Goal: Use online tool/utility: Utilize a website feature to perform a specific function

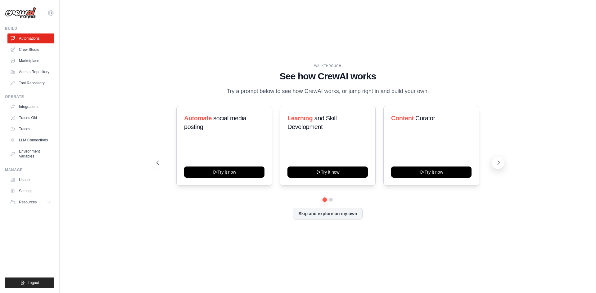
click at [498, 165] on icon at bounding box center [499, 163] width 2 height 4
click at [159, 165] on icon at bounding box center [157, 163] width 6 height 6
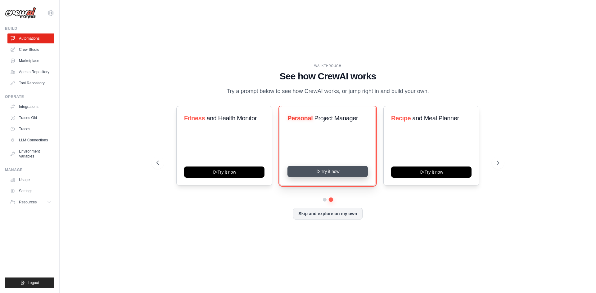
click at [343, 177] on button "Try it now" at bounding box center [327, 171] width 80 height 11
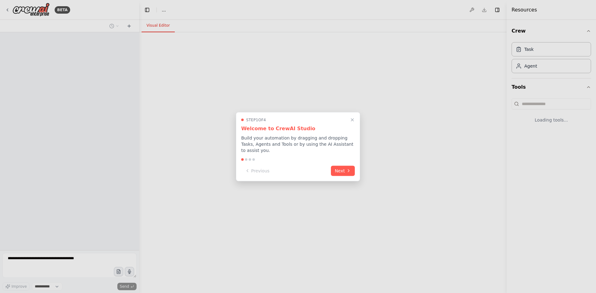
select select "****"
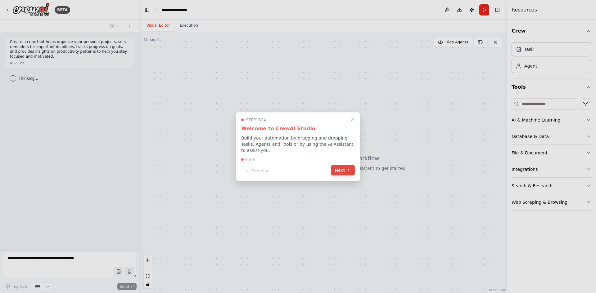
click at [341, 168] on button "Next" at bounding box center [343, 170] width 24 height 10
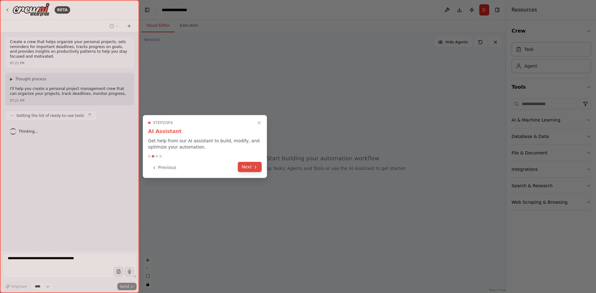
click at [252, 164] on button "Next" at bounding box center [250, 167] width 24 height 10
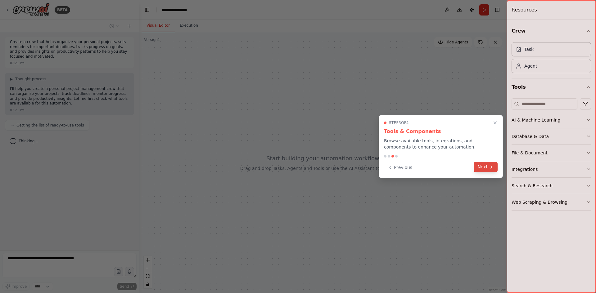
click at [481, 164] on button "Next" at bounding box center [485, 167] width 24 height 10
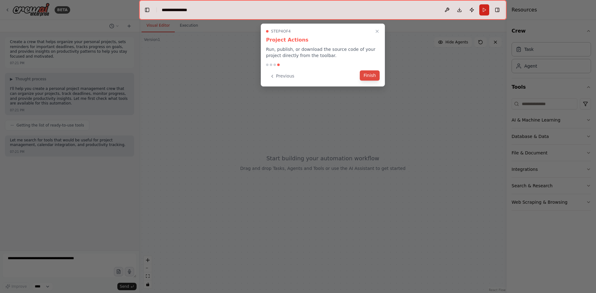
click at [374, 80] on button "Finish" at bounding box center [370, 75] width 20 height 10
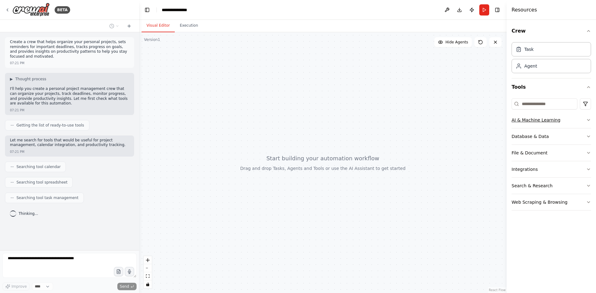
click at [536, 118] on div "AI & Machine Learning" at bounding box center [535, 120] width 49 height 6
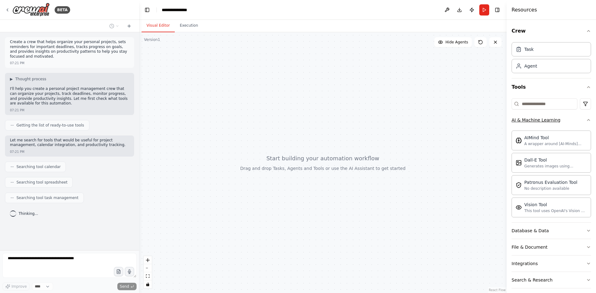
click at [577, 120] on button "AI & Machine Learning" at bounding box center [550, 120] width 79 height 16
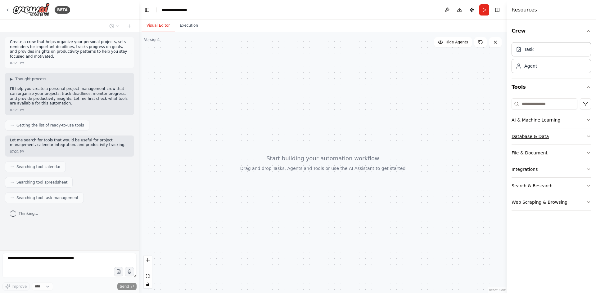
click at [577, 130] on button "Database & Data" at bounding box center [550, 136] width 79 height 16
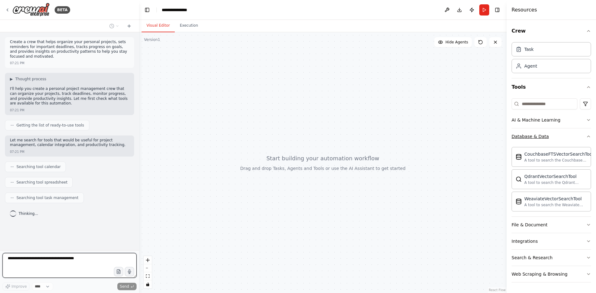
click at [577, 130] on button "Database & Data" at bounding box center [550, 136] width 79 height 16
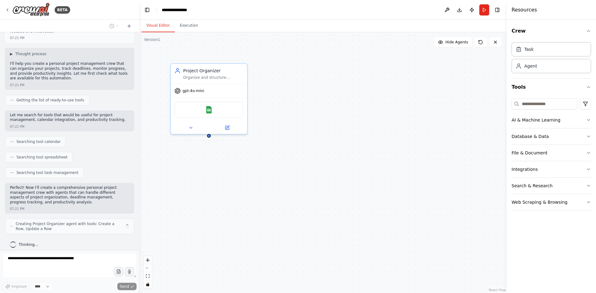
scroll to position [30, 0]
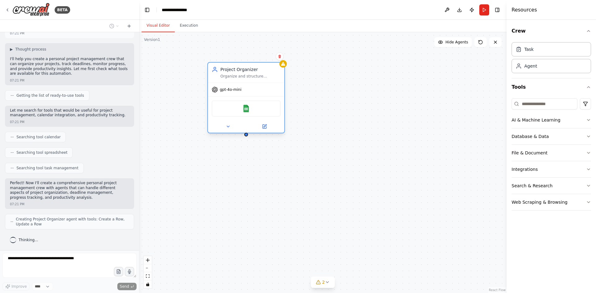
drag, startPoint x: 219, startPoint y: 91, endPoint x: 257, endPoint y: 90, distance: 37.9
click at [257, 90] on div "gpt-4o-mini" at bounding box center [246, 90] width 76 height 14
click at [247, 109] on img at bounding box center [245, 108] width 7 height 7
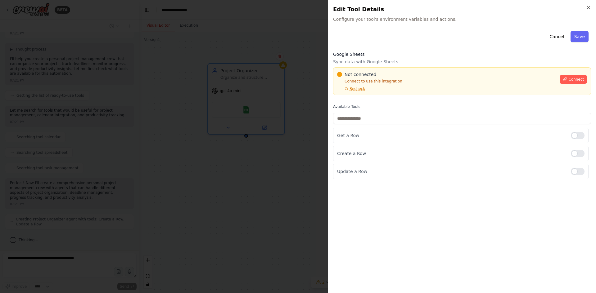
scroll to position [45, 0]
click at [296, 102] on div at bounding box center [298, 146] width 596 height 293
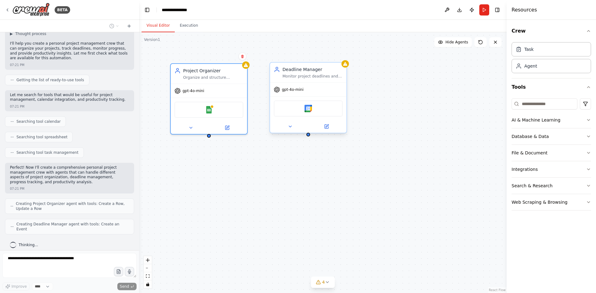
click at [319, 90] on div "gpt-4o-mini" at bounding box center [308, 90] width 76 height 14
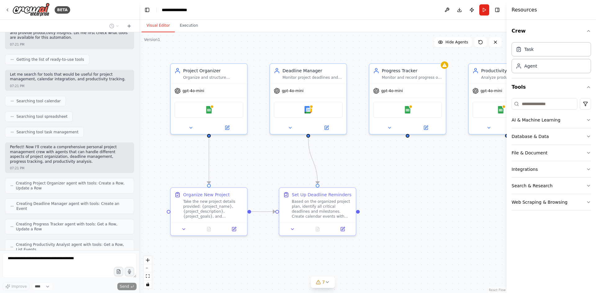
scroll to position [139, 0]
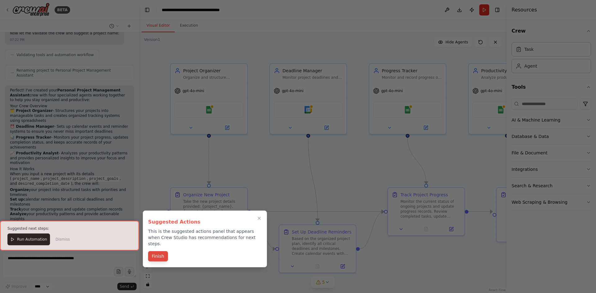
click at [161, 251] on button "Finish" at bounding box center [158, 256] width 20 height 10
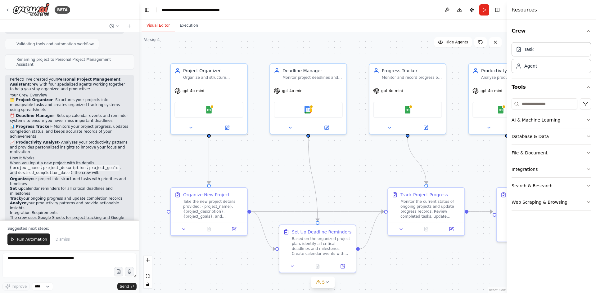
scroll to position [401, 0]
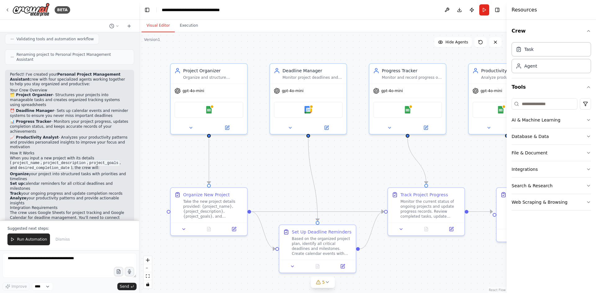
click at [65, 151] on h2 "How It Works" at bounding box center [69, 153] width 119 height 5
click at [26, 242] on span "Run Automation" at bounding box center [32, 239] width 30 height 5
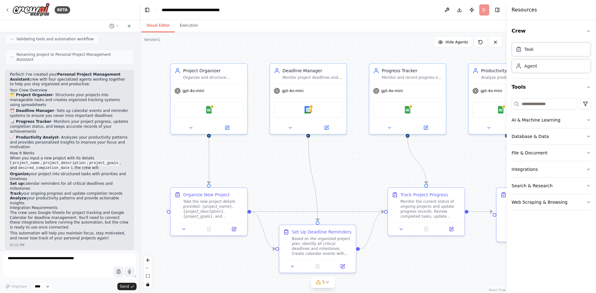
scroll to position [372, 0]
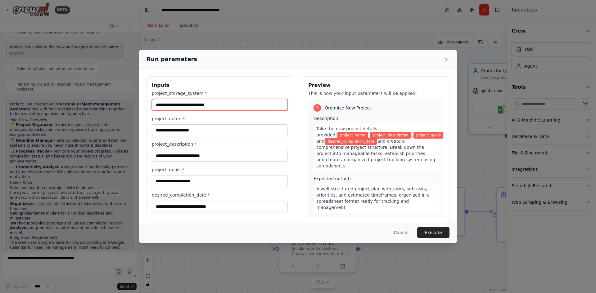
click at [257, 106] on input "project_storage_system *" at bounding box center [220, 105] width 136 height 12
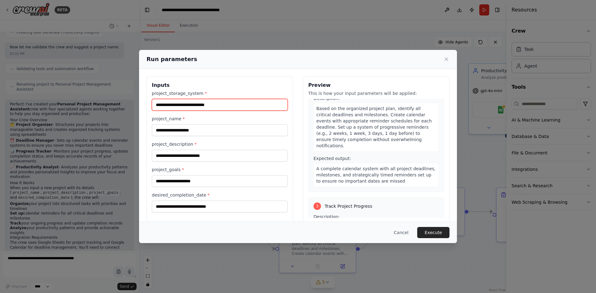
scroll to position [9, 0]
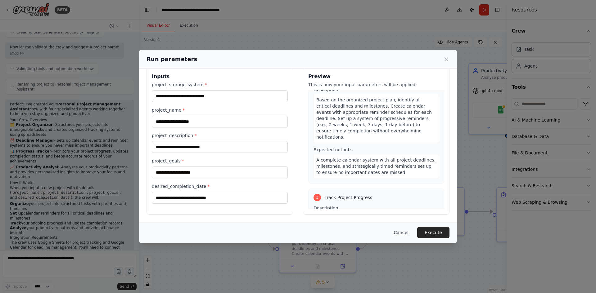
click at [408, 234] on button "Cancel" at bounding box center [401, 232] width 25 height 11
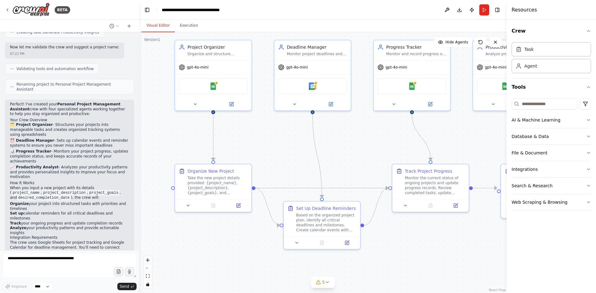
drag, startPoint x: 350, startPoint y: 173, endPoint x: 355, endPoint y: 143, distance: 30.3
click at [355, 143] on div ".deletable-edge-delete-btn { width: 20px; height: 20px; border: 0px solid #ffff…" at bounding box center [322, 162] width 367 height 261
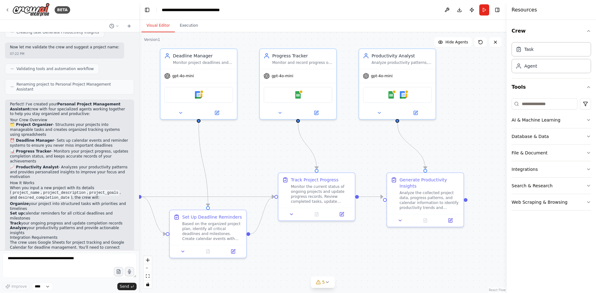
drag, startPoint x: 359, startPoint y: 138, endPoint x: 228, endPoint y: 155, distance: 131.9
click at [228, 155] on div ".deletable-edge-delete-btn { width: 20px; height: 20px; border: 0px solid #ffff…" at bounding box center [322, 162] width 367 height 261
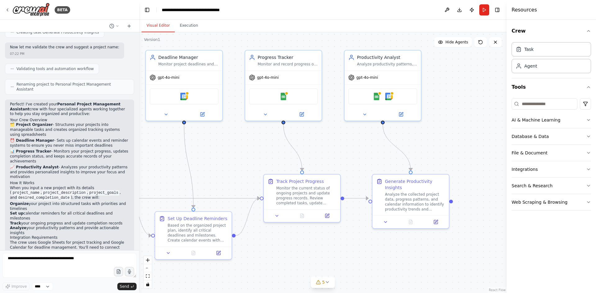
drag, startPoint x: 446, startPoint y: 141, endPoint x: 462, endPoint y: 147, distance: 16.5
click at [462, 147] on div ".deletable-edge-delete-btn { width: 20px; height: 20px; border: 0px solid #ffff…" at bounding box center [322, 162] width 367 height 261
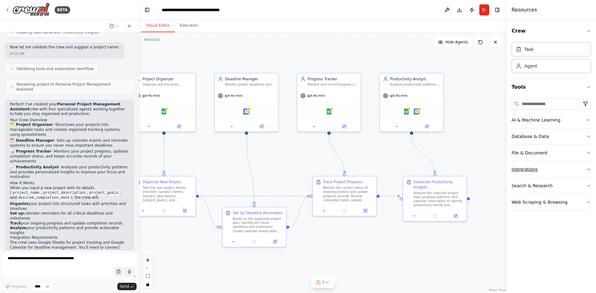
click at [526, 170] on div "Integrations" at bounding box center [524, 169] width 26 height 6
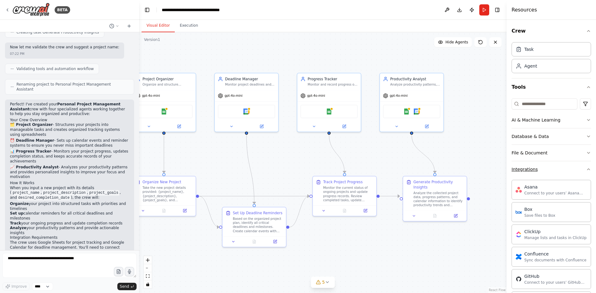
click at [546, 171] on button "Integrations" at bounding box center [550, 169] width 79 height 16
